Goal: Information Seeking & Learning: Learn about a topic

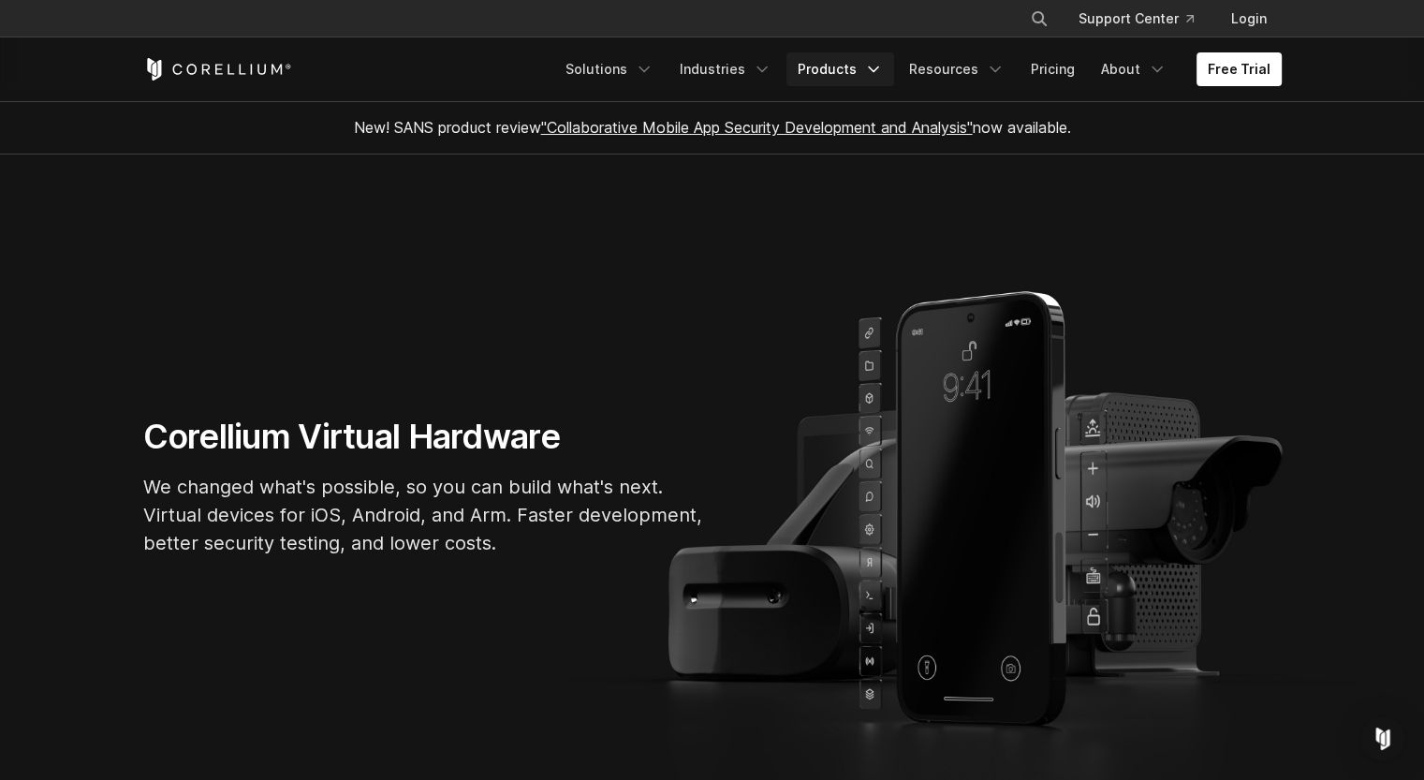
click at [875, 66] on icon "Navigation Menu" at bounding box center [873, 69] width 19 height 19
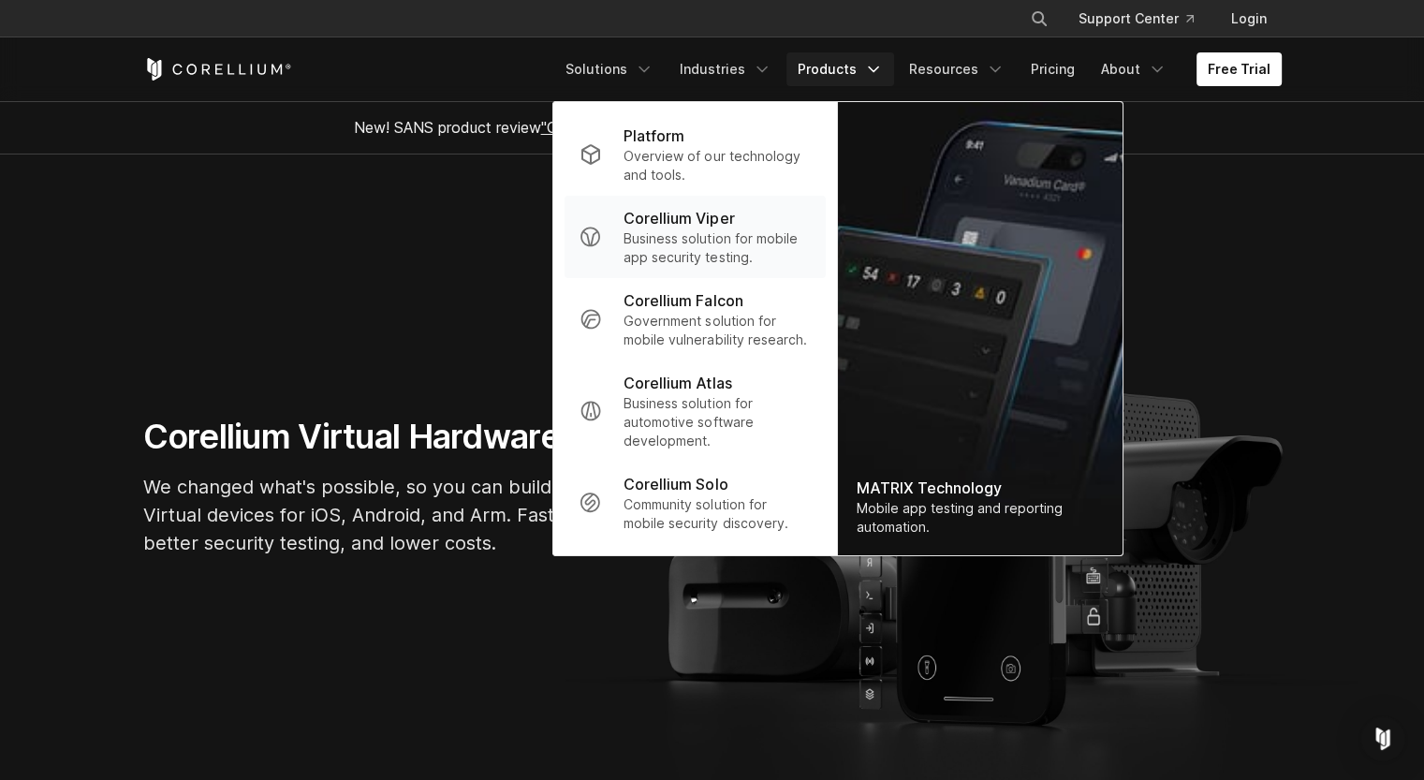
click at [703, 220] on p "Corellium Viper" at bounding box center [678, 218] width 110 height 22
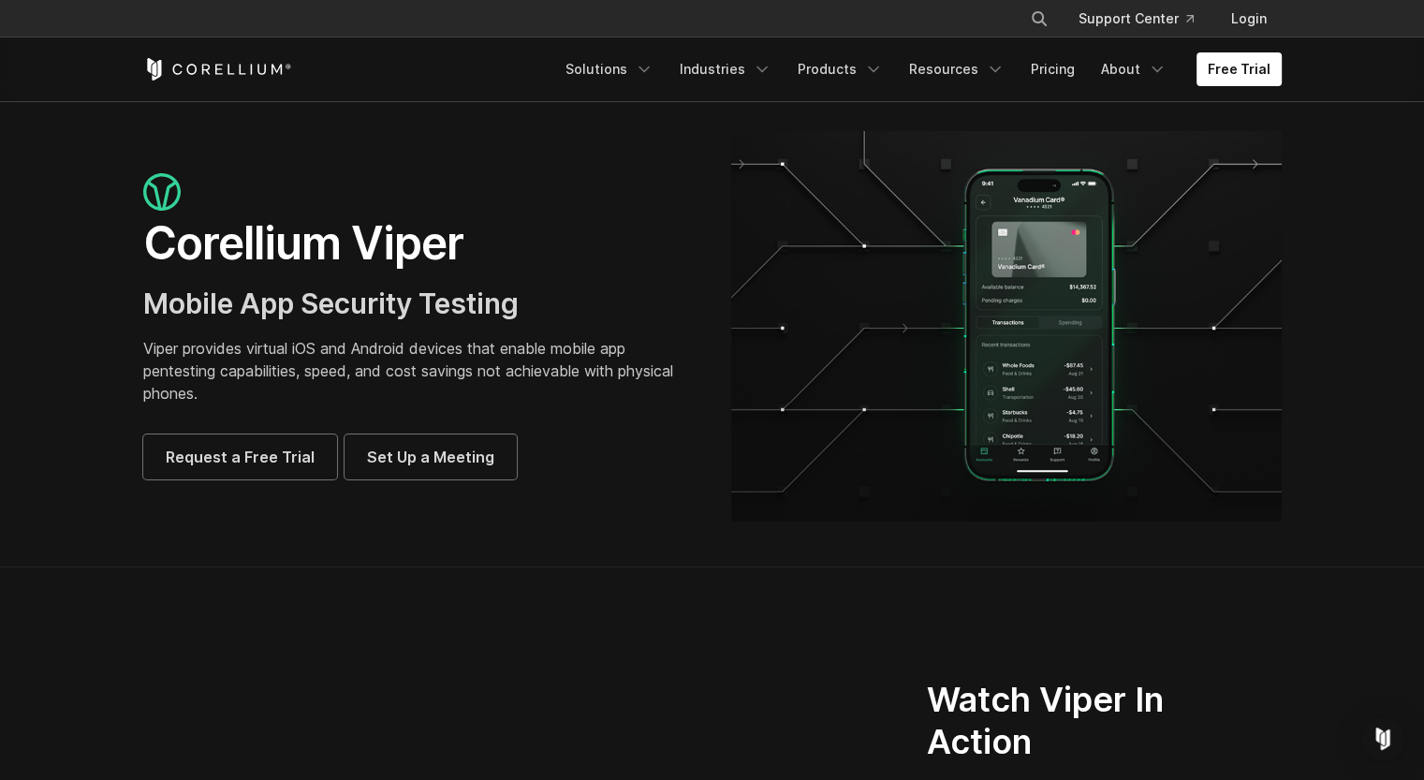
click at [1060, 87] on div "Free Trial Solutions IoT" at bounding box center [712, 69] width 1138 height 64
click at [1058, 71] on link "Pricing" at bounding box center [1052, 69] width 66 height 34
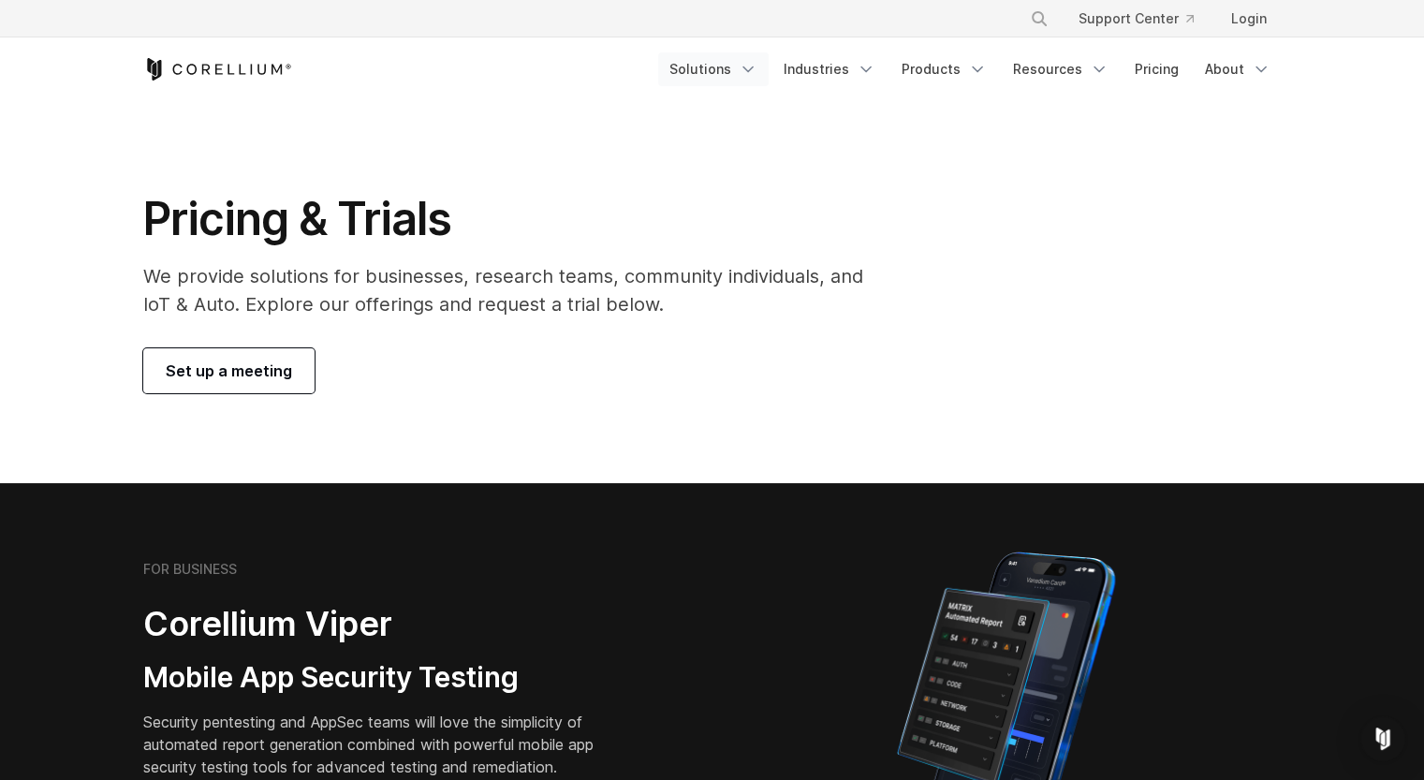
click at [740, 68] on link "Solutions" at bounding box center [713, 69] width 110 height 34
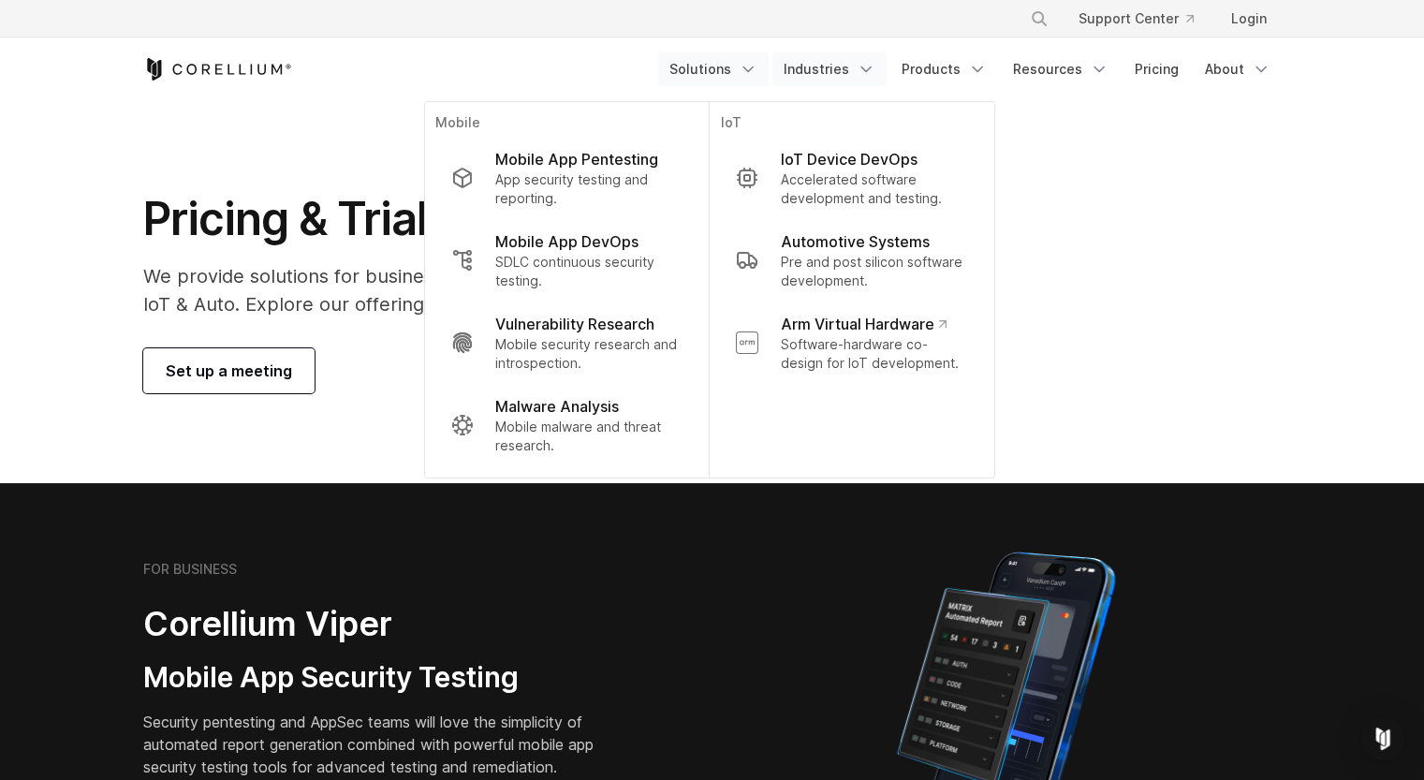
click at [822, 66] on link "Industries" at bounding box center [829, 69] width 114 height 34
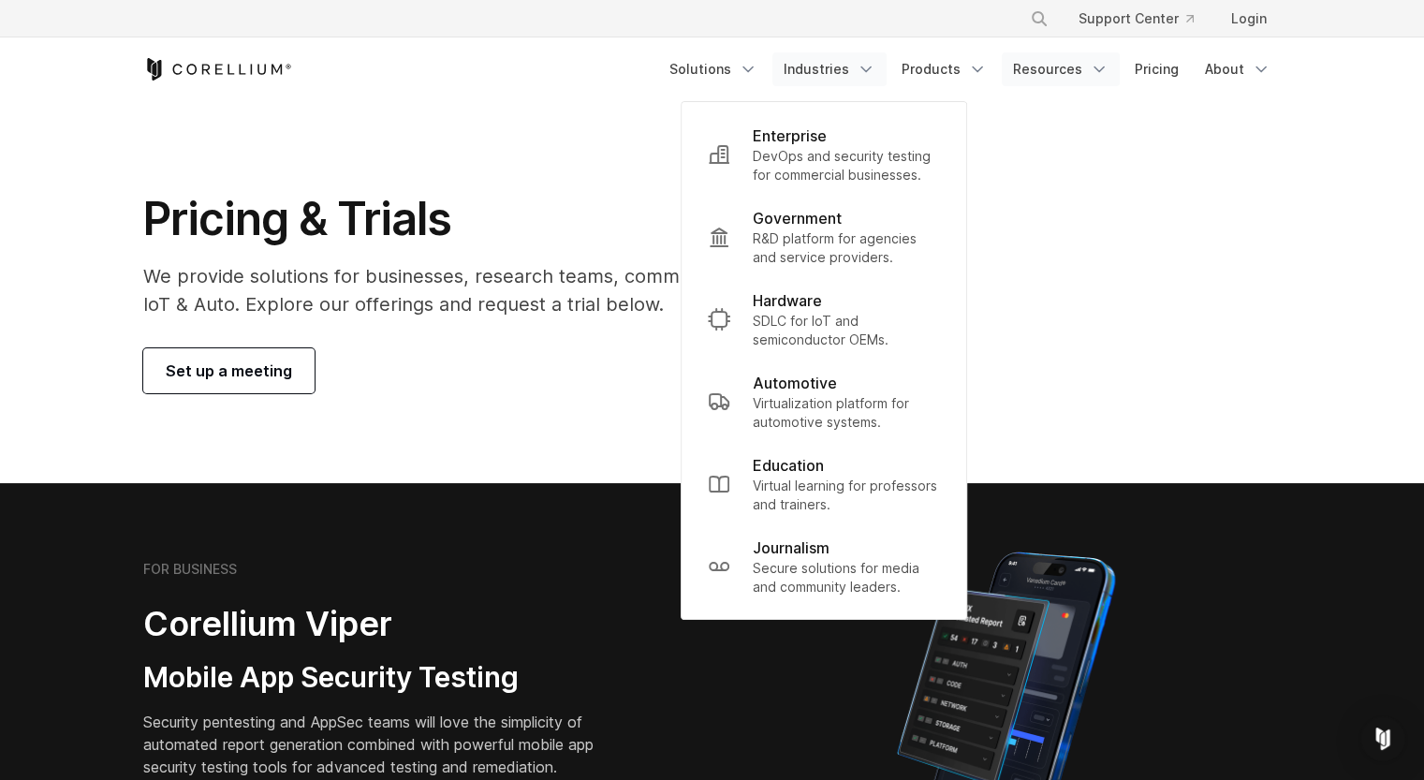
click at [1078, 69] on link "Resources" at bounding box center [1061, 69] width 118 height 34
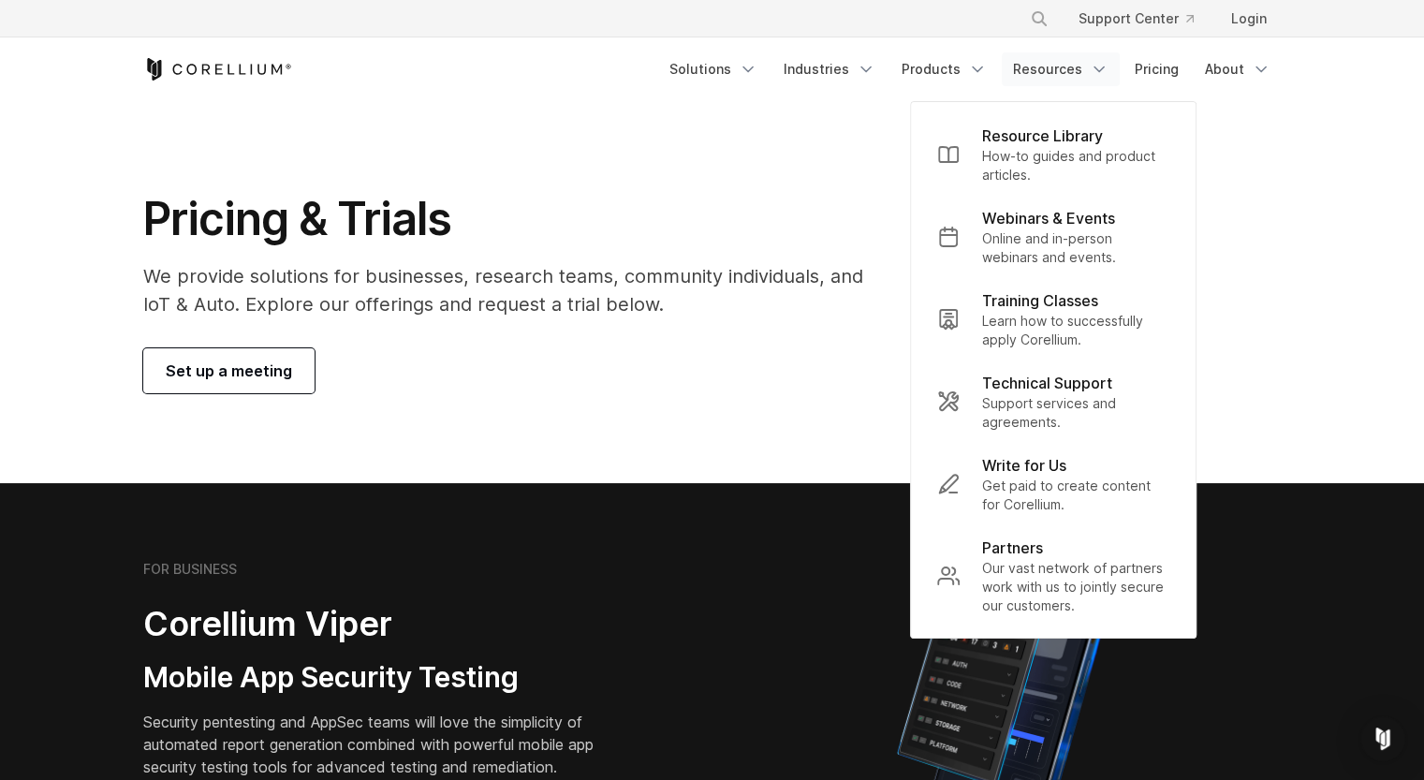
click at [854, 345] on div "Pricing & Trials We provide solutions for businesses, research teams, community…" at bounding box center [515, 292] width 783 height 202
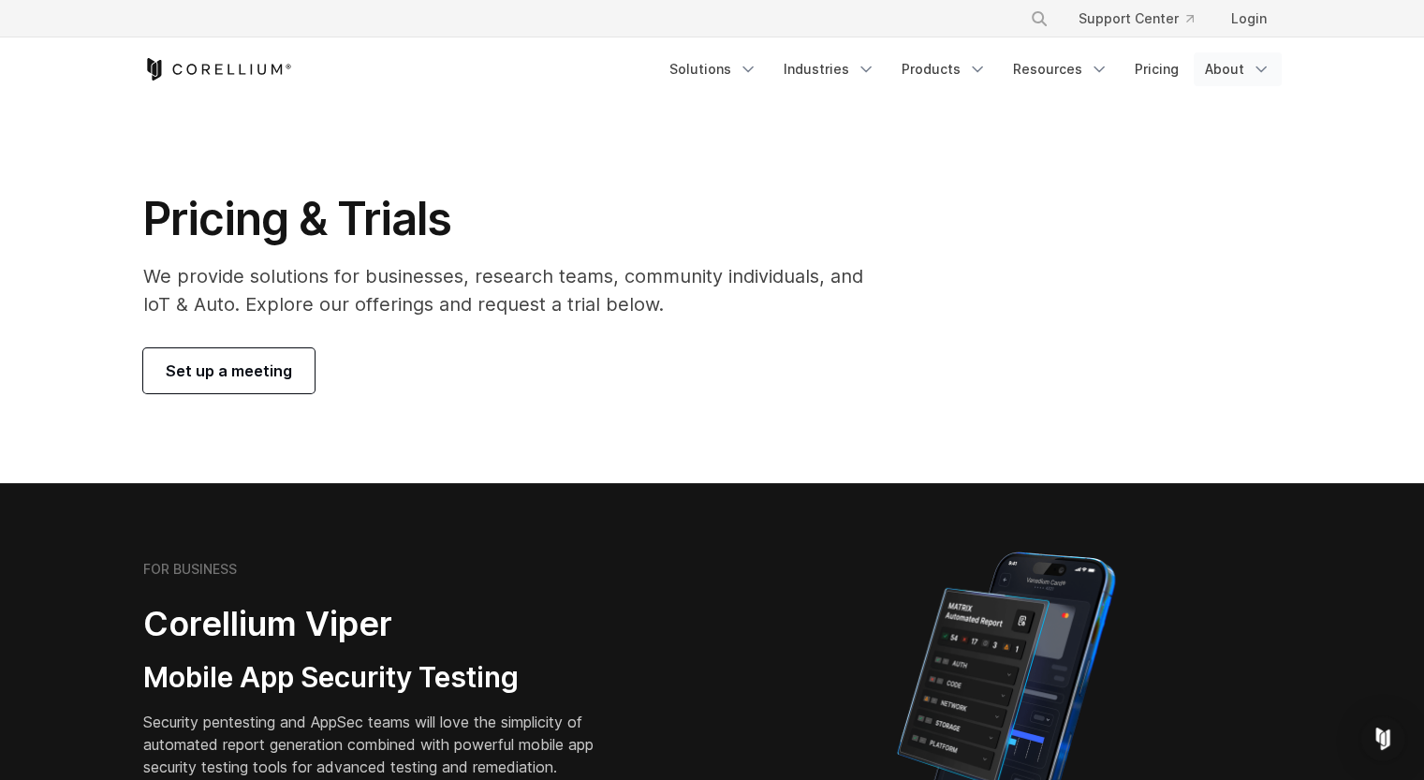
click at [1236, 63] on link "About" at bounding box center [1237, 69] width 88 height 34
